Goal: Book appointment/travel/reservation

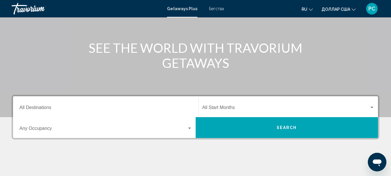
scroll to position [58, 0]
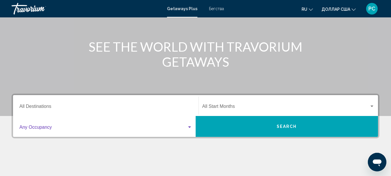
click at [190, 127] on div "Виджет поиска" at bounding box center [189, 126] width 3 height 1
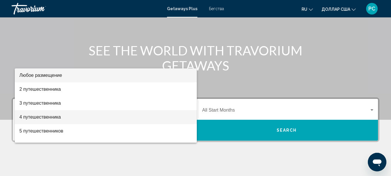
scroll to position [46, 0]
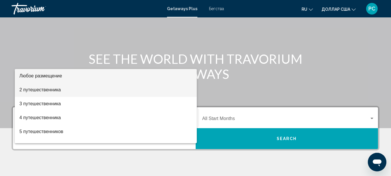
click at [59, 89] on font "2 путешественника" at bounding box center [39, 89] width 41 height 5
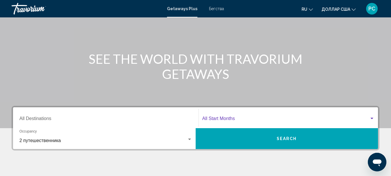
click at [372, 118] on div "Виджет поиска" at bounding box center [371, 117] width 3 height 1
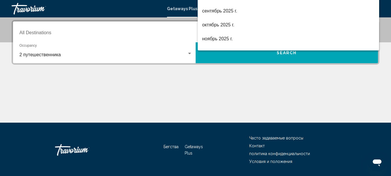
scroll to position [133, 0]
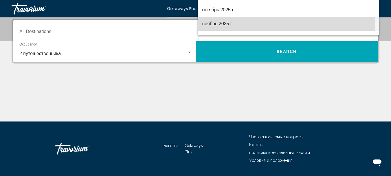
click at [224, 24] on font "ноябрь 2025 г." at bounding box center [217, 23] width 31 height 5
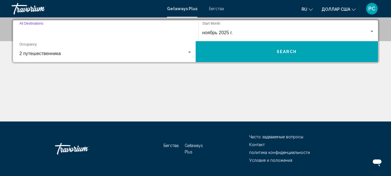
click at [33, 31] on input "Destination All Destinations" at bounding box center [105, 32] width 173 height 5
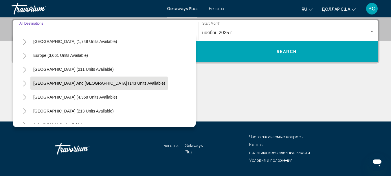
scroll to position [58, 0]
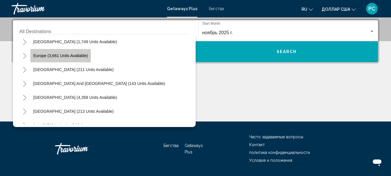
click at [57, 57] on span "Europe (3,661 units available)" at bounding box center [60, 55] width 55 height 5
type input "**********"
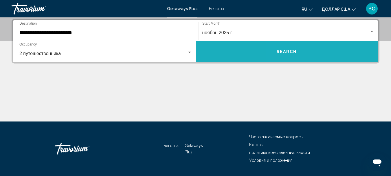
click at [286, 49] on span "Search" at bounding box center [287, 51] width 20 height 5
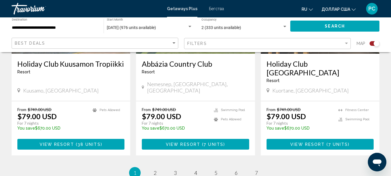
scroll to position [926, 0]
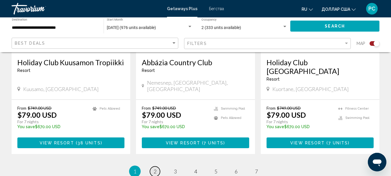
click at [156, 168] on span "2" at bounding box center [155, 171] width 3 height 6
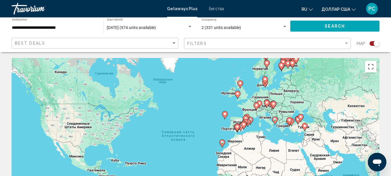
click at [257, 106] on image "Основное содержание" at bounding box center [256, 104] width 3 height 3
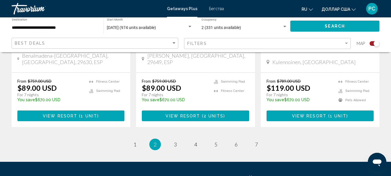
scroll to position [984, 0]
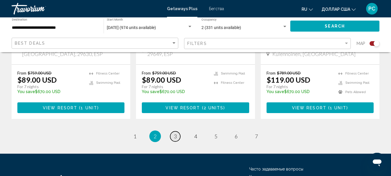
click at [177, 131] on link "page 3" at bounding box center [175, 136] width 10 height 10
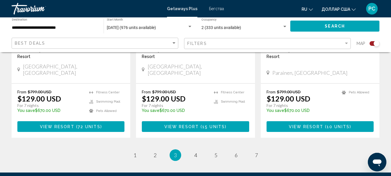
scroll to position [973, 0]
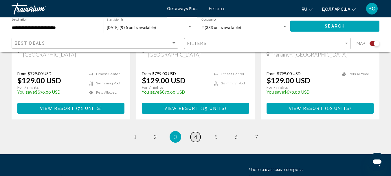
click at [196, 133] on span "4" at bounding box center [195, 136] width 3 height 6
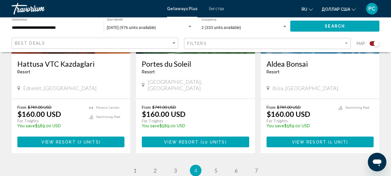
scroll to position [955, 0]
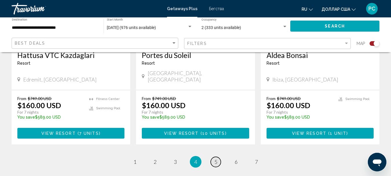
click at [218, 157] on link "page 5" at bounding box center [216, 162] width 10 height 10
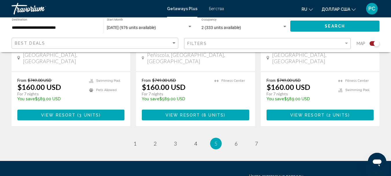
scroll to position [973, 0]
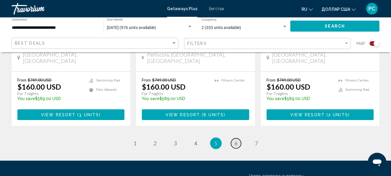
click at [235, 140] on span "6" at bounding box center [236, 143] width 3 height 6
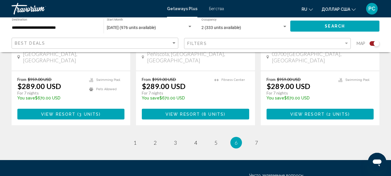
scroll to position [982, 0]
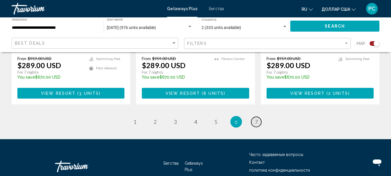
click at [256, 118] on span "7" at bounding box center [256, 121] width 3 height 6
